Goal: Transaction & Acquisition: Purchase product/service

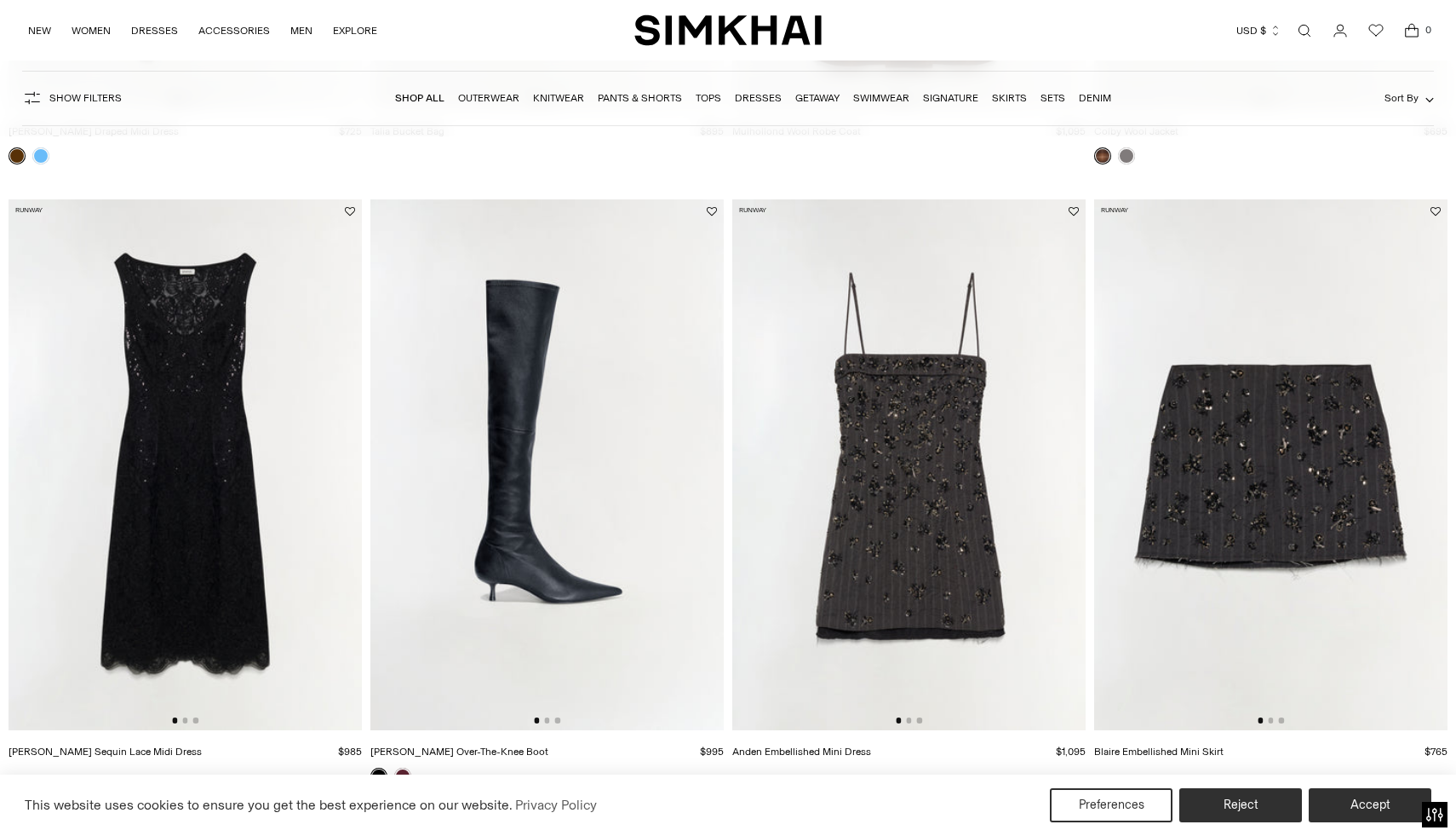
scroll to position [723, 0]
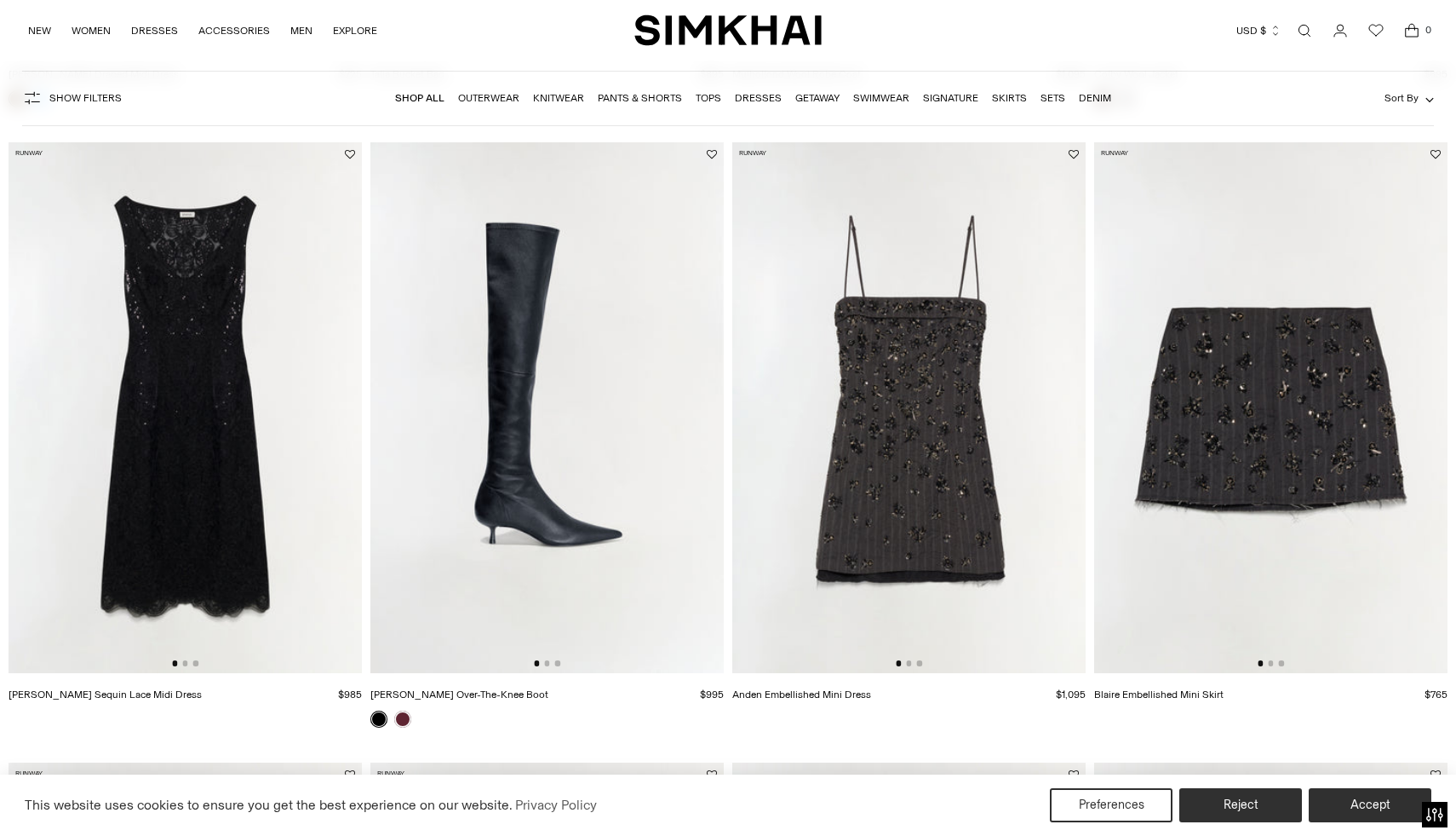
click at [711, 101] on link "Tops" at bounding box center [709, 98] width 26 height 12
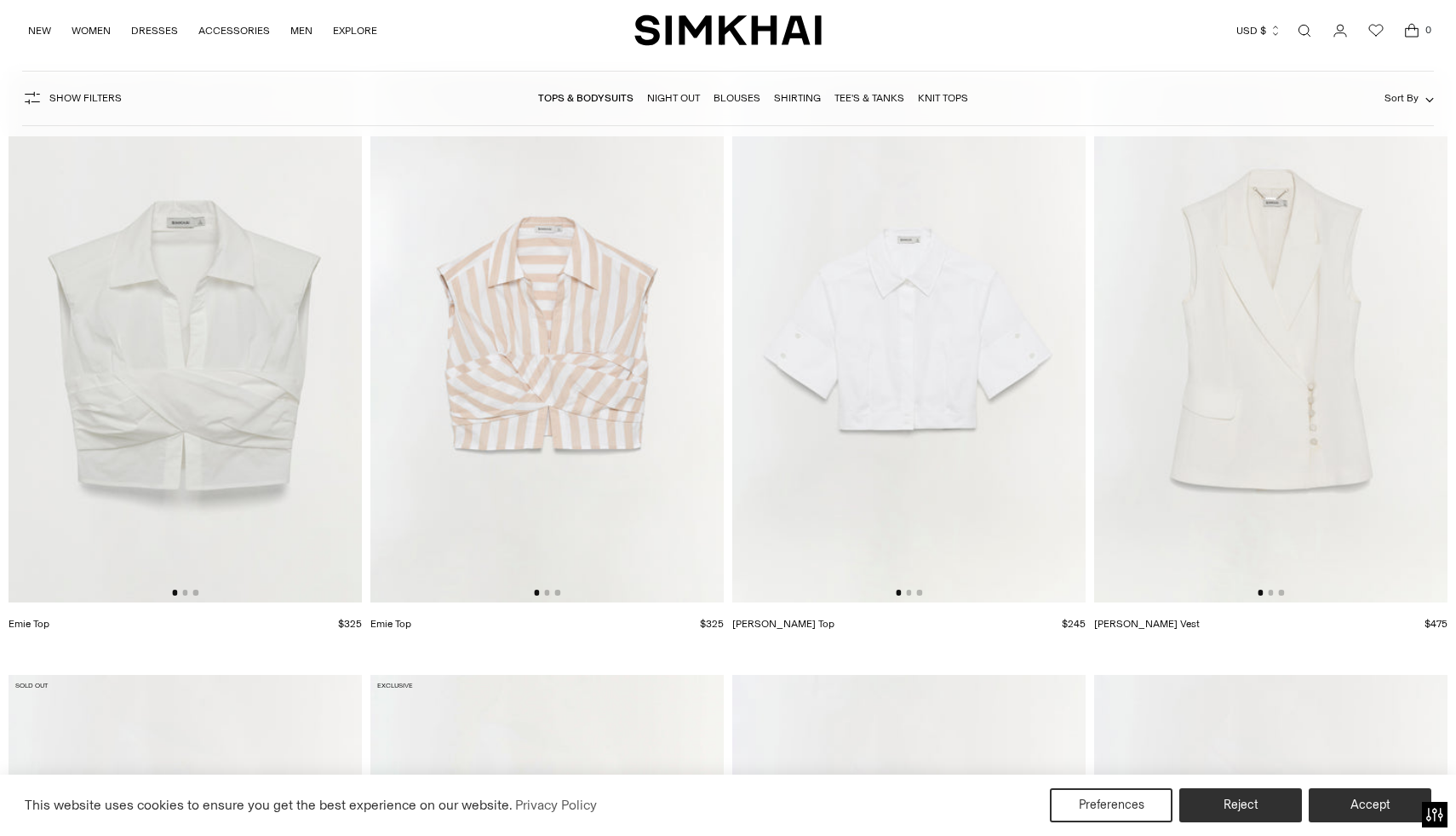
scroll to position [11333, 0]
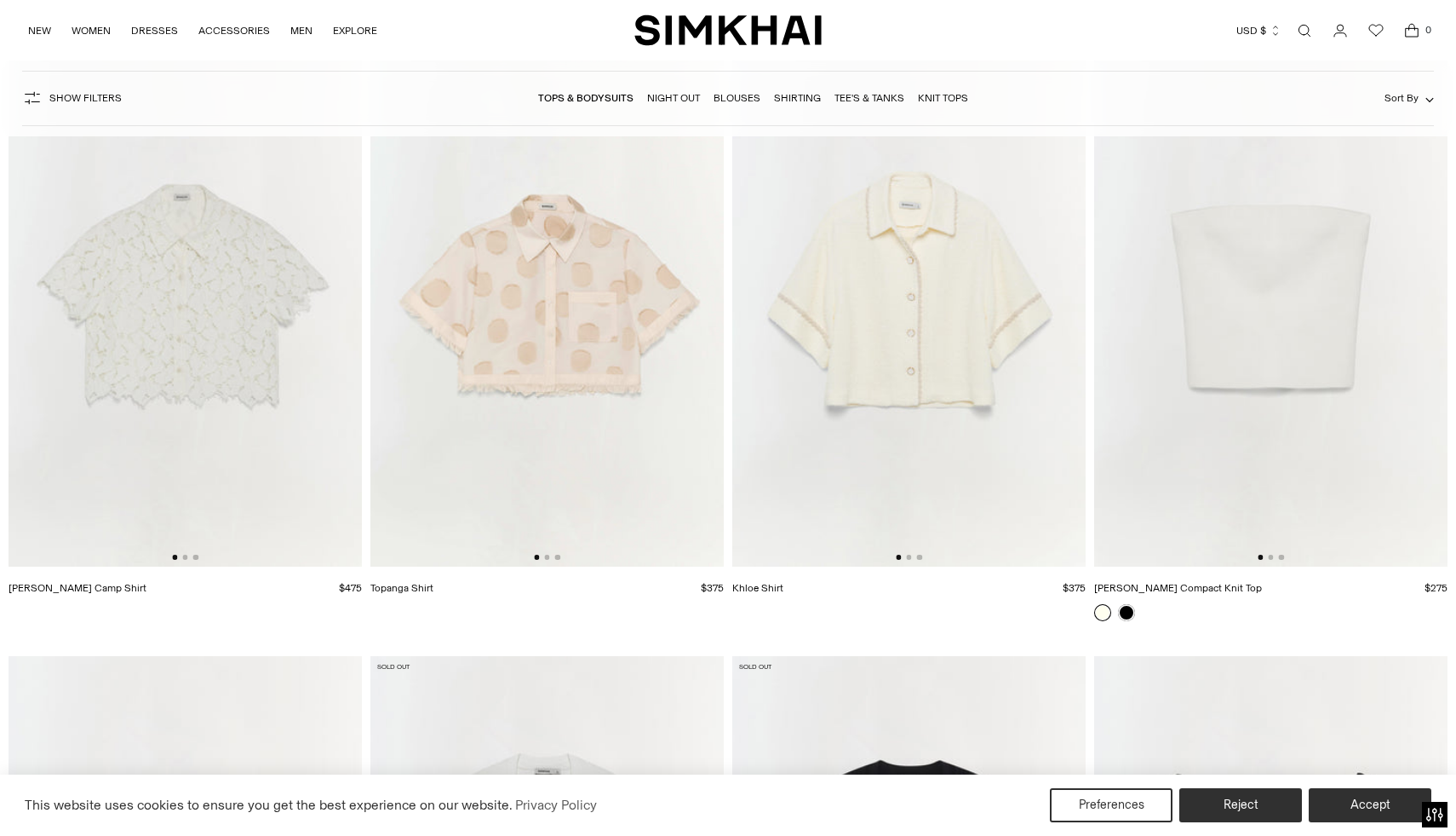
click at [688, 97] on link "Night Out" at bounding box center [673, 98] width 53 height 12
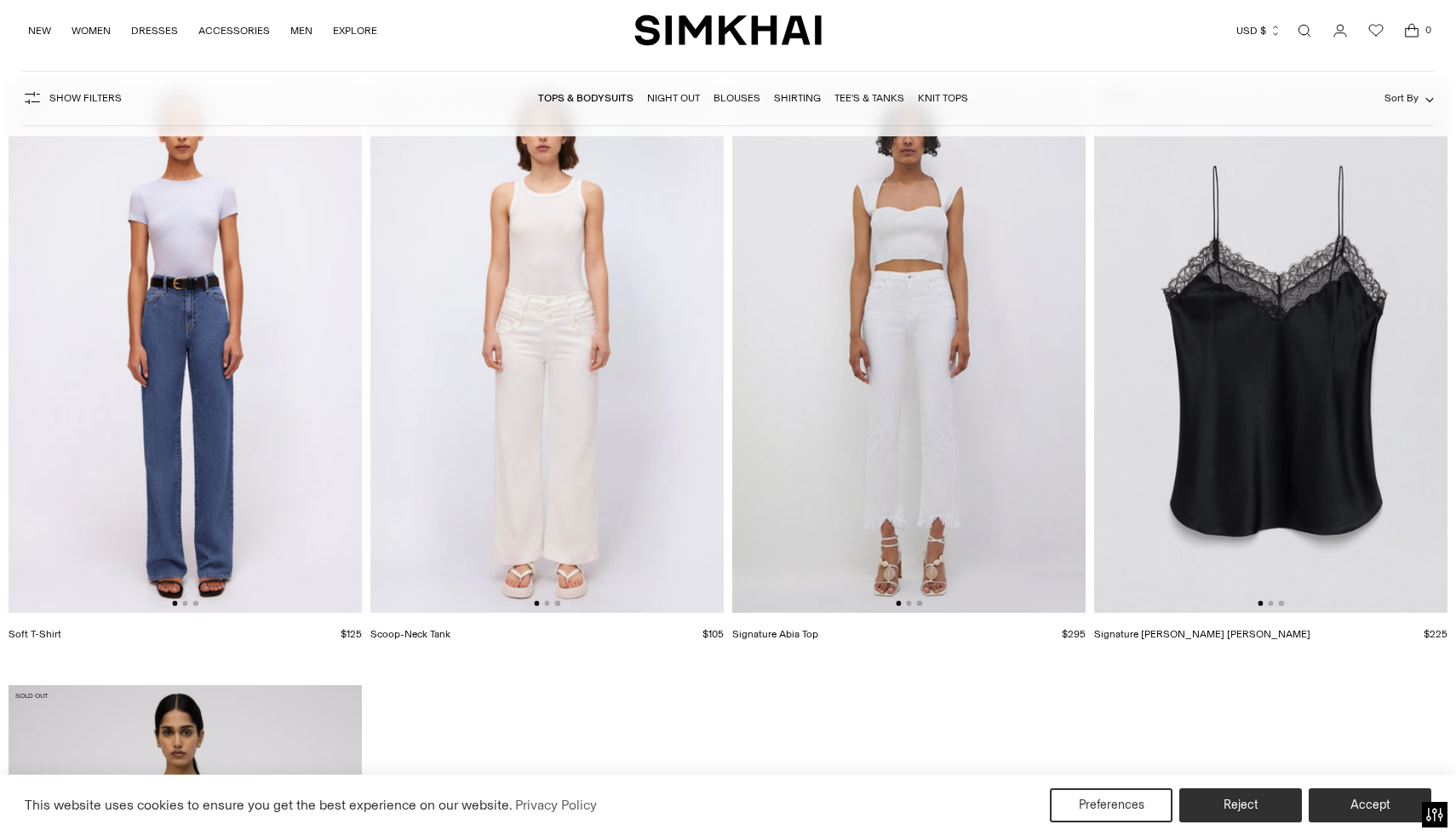
scroll to position [17436, 0]
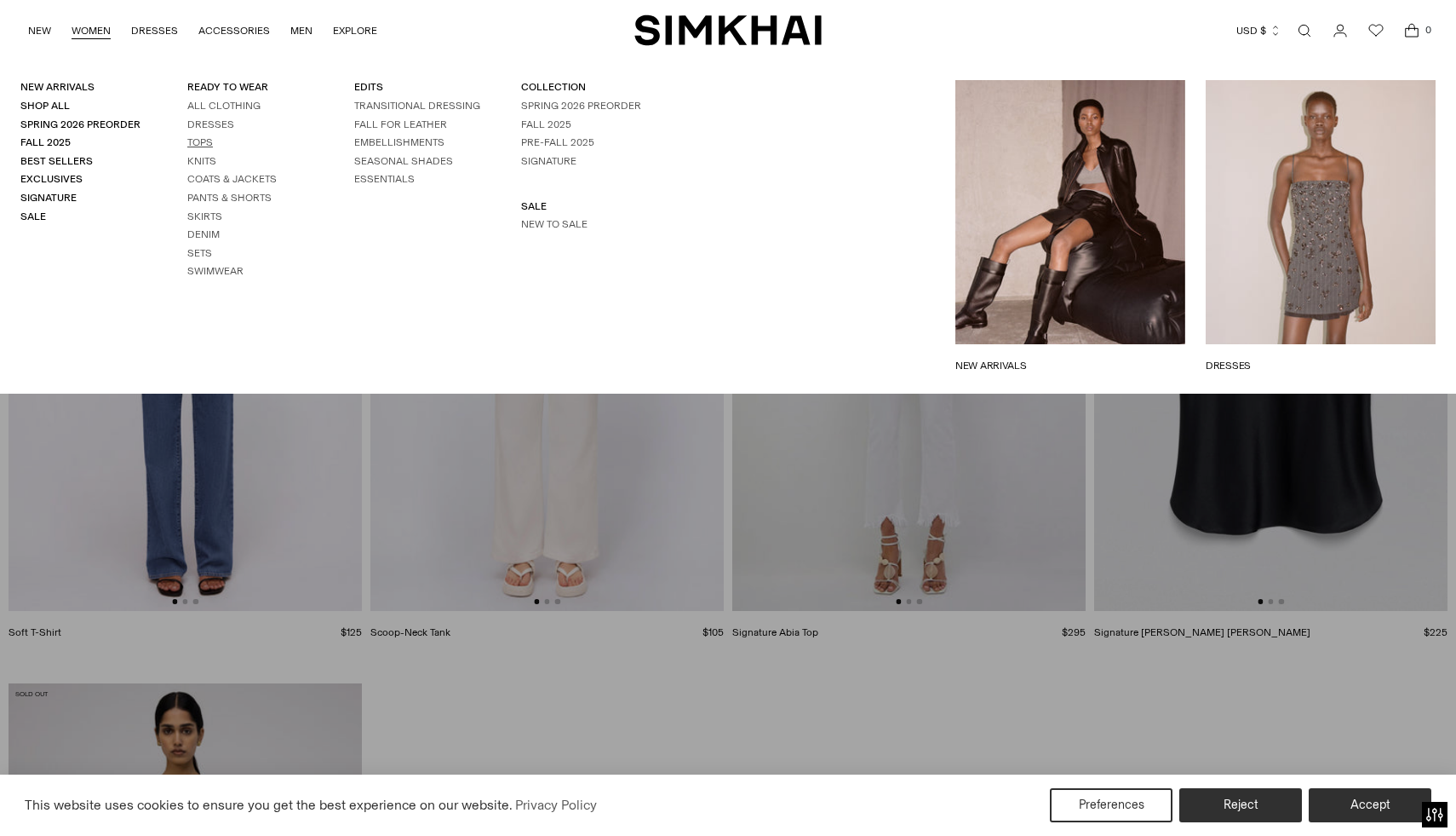
click at [199, 144] on link "Tops" at bounding box center [200, 142] width 26 height 12
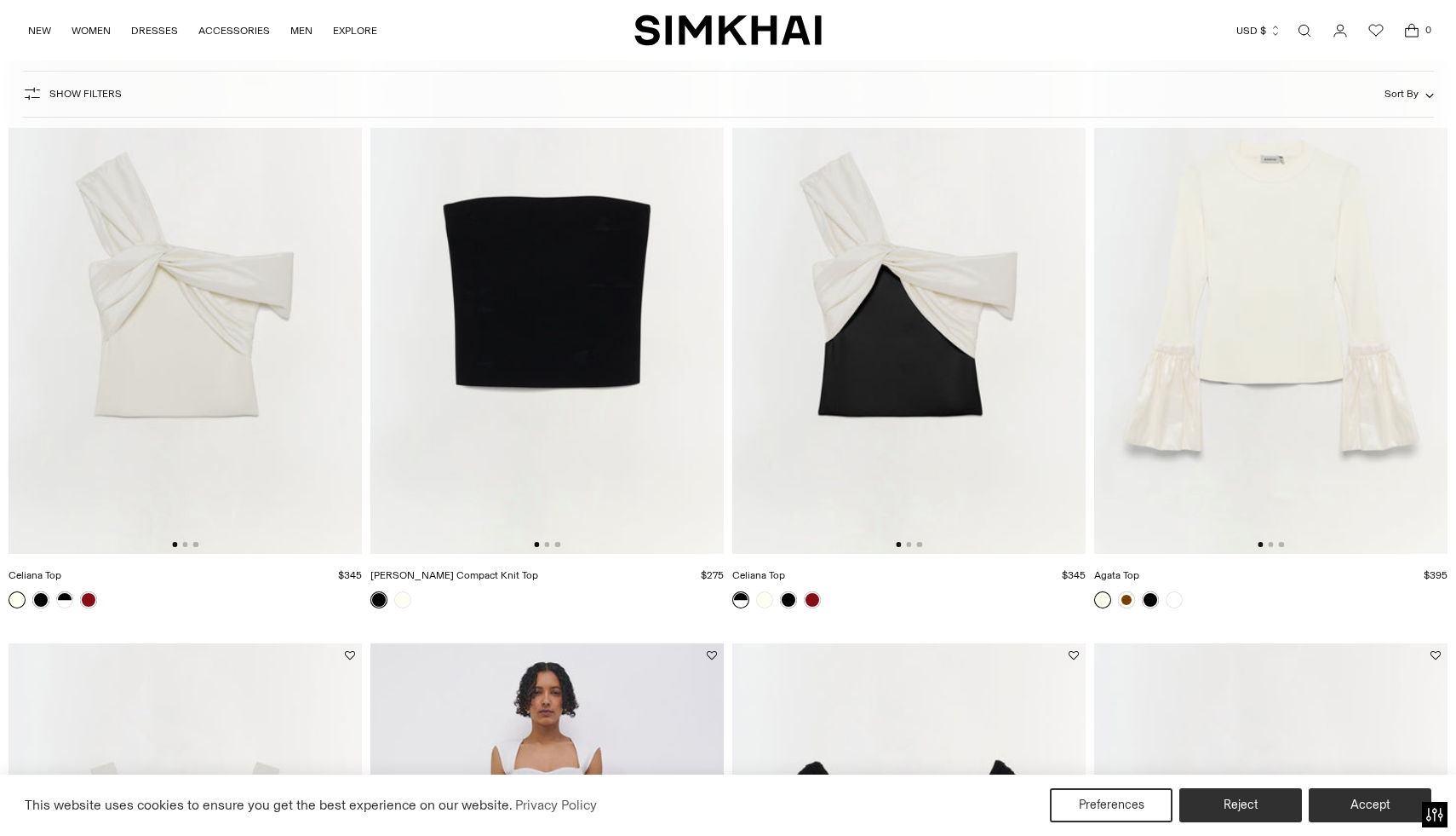
scroll to position [2741, 0]
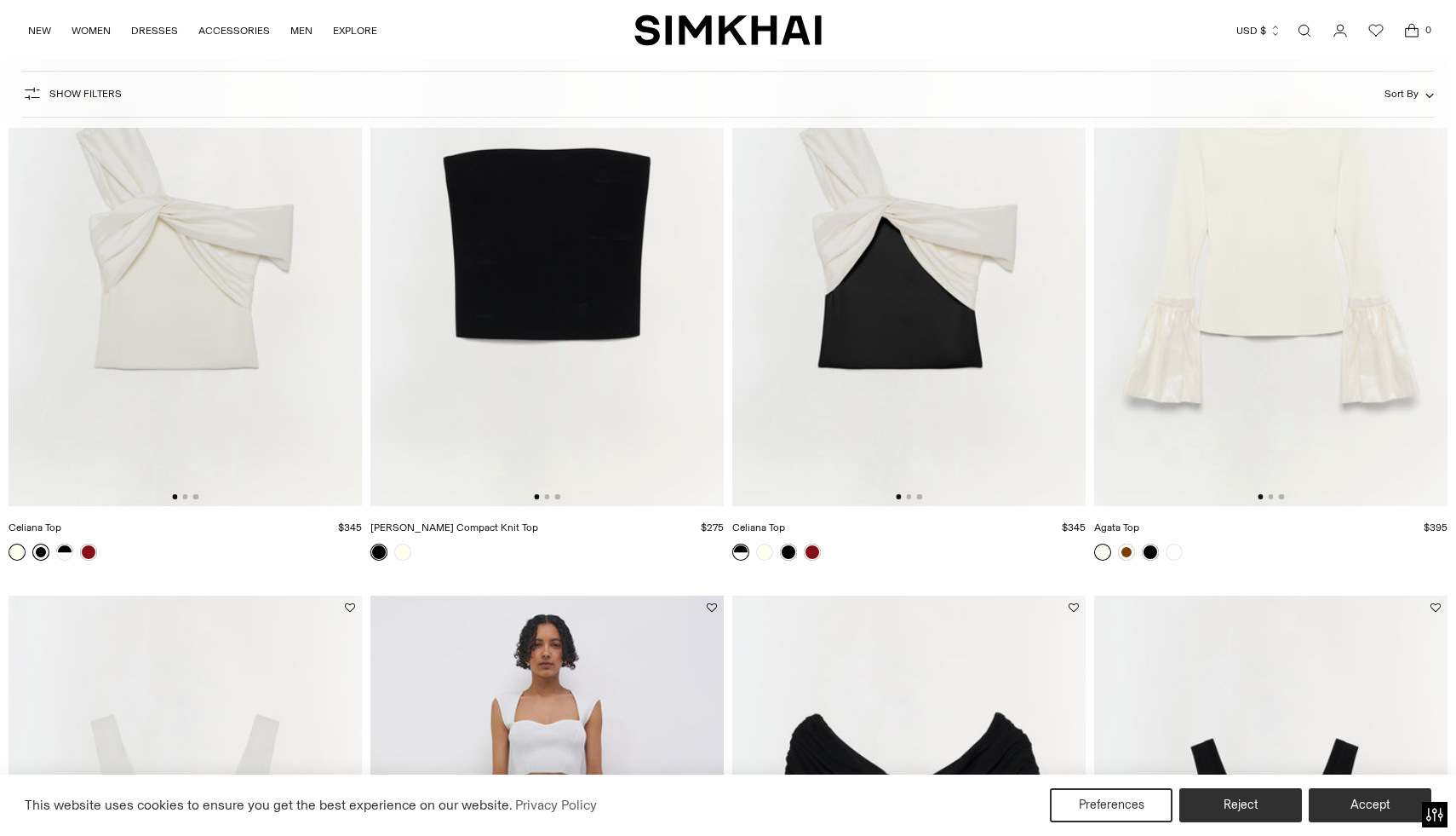
click at [40, 556] on link at bounding box center [41, 552] width 17 height 17
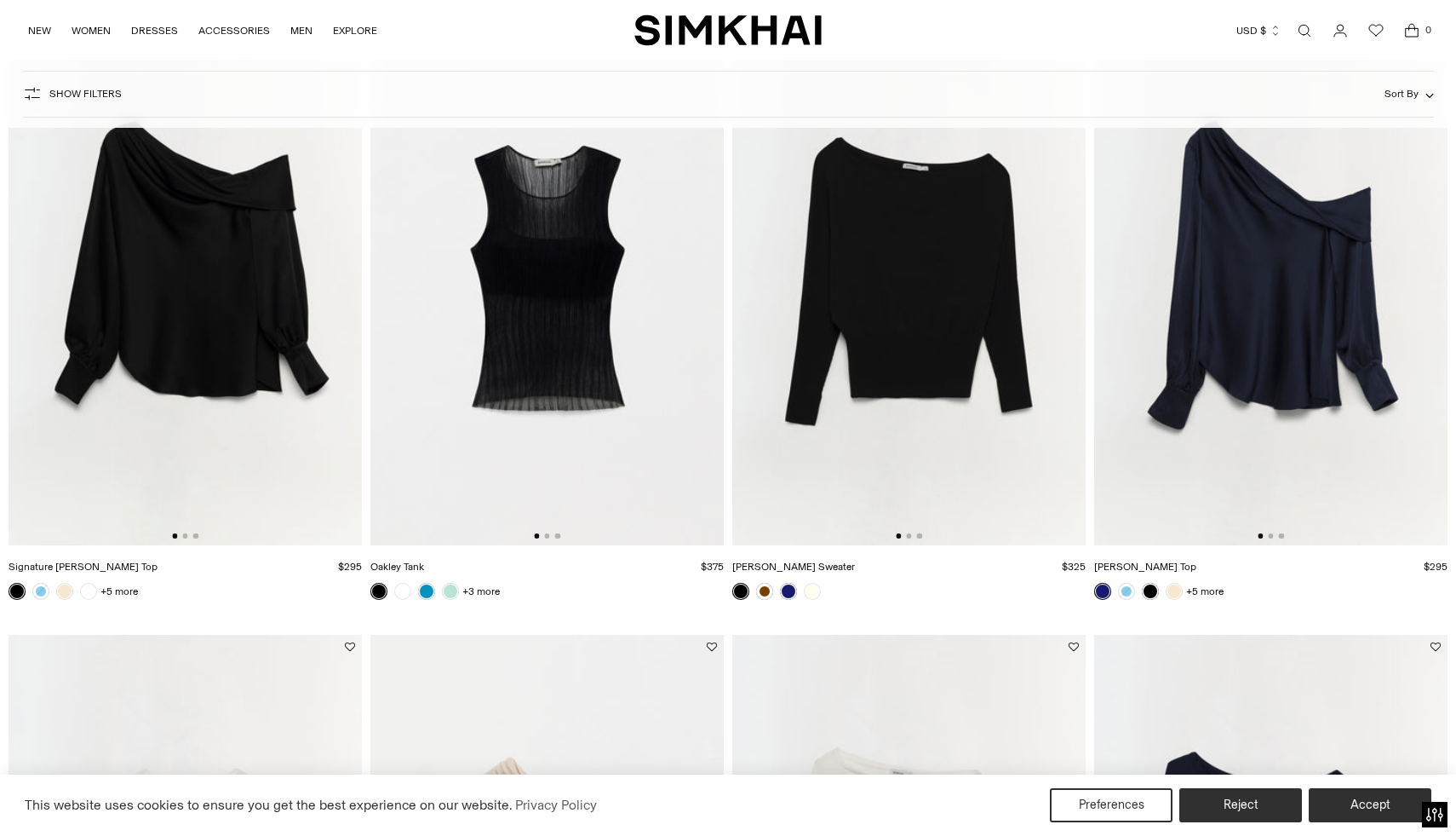
scroll to position [0, 0]
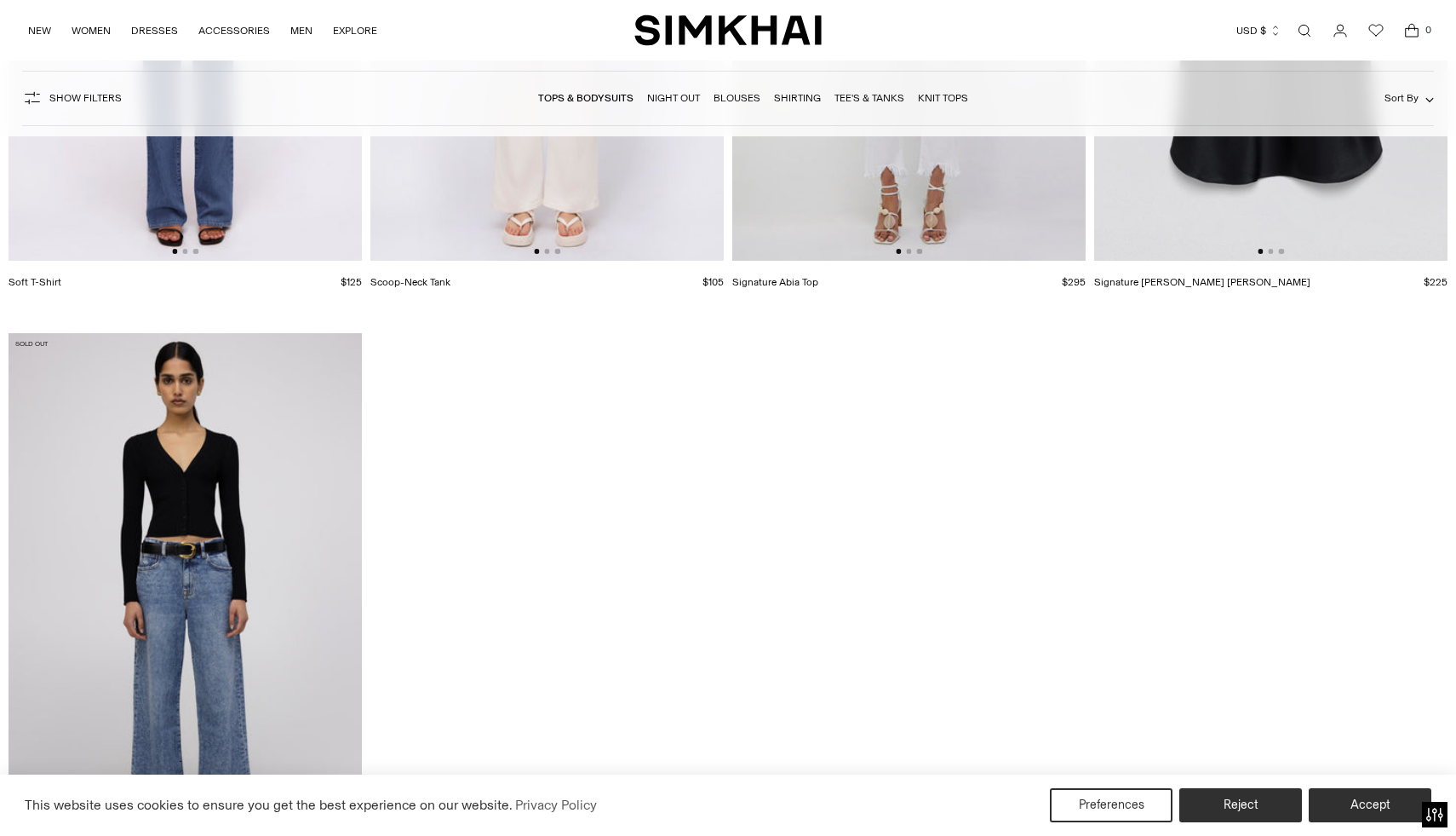
scroll to position [17816, 0]
